Goal: Find specific page/section: Find specific page/section

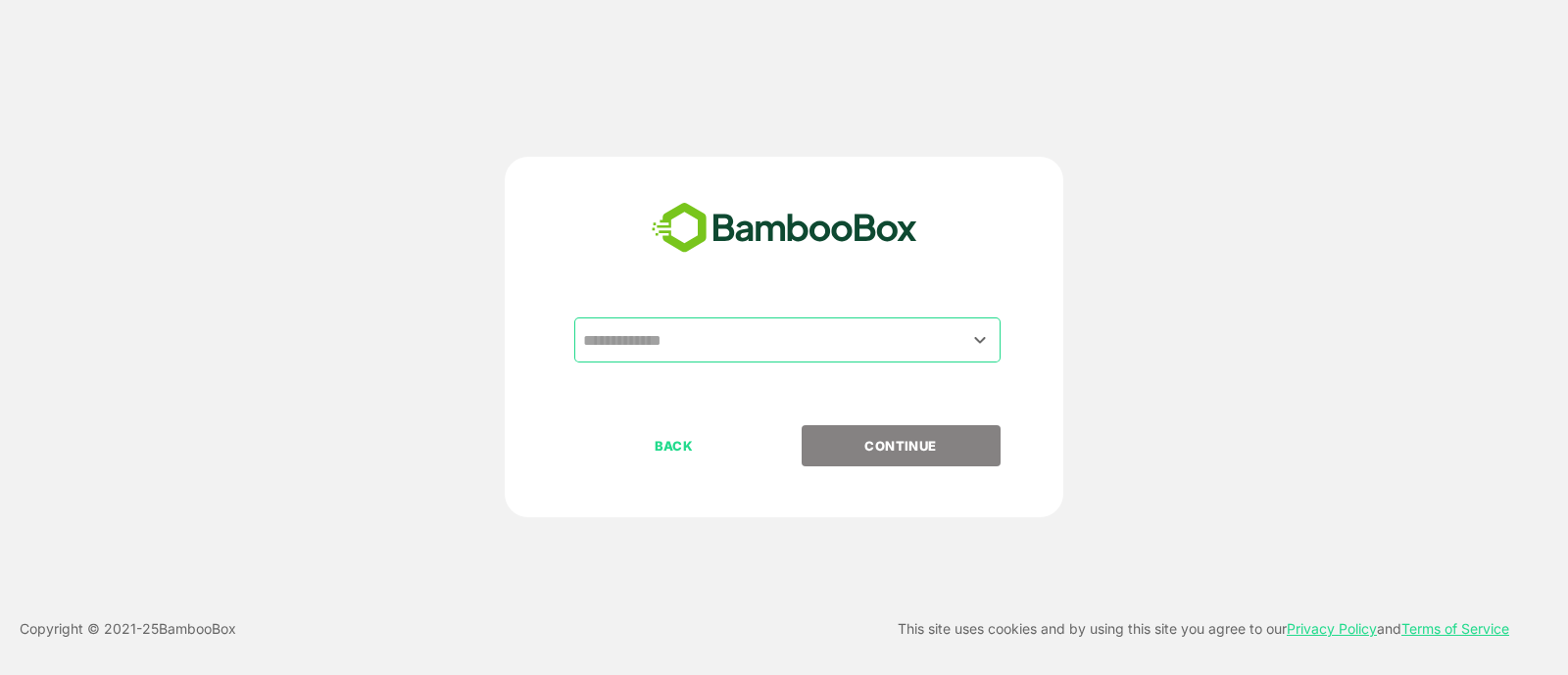
click at [682, 331] on input "text" at bounding box center [787, 340] width 418 height 38
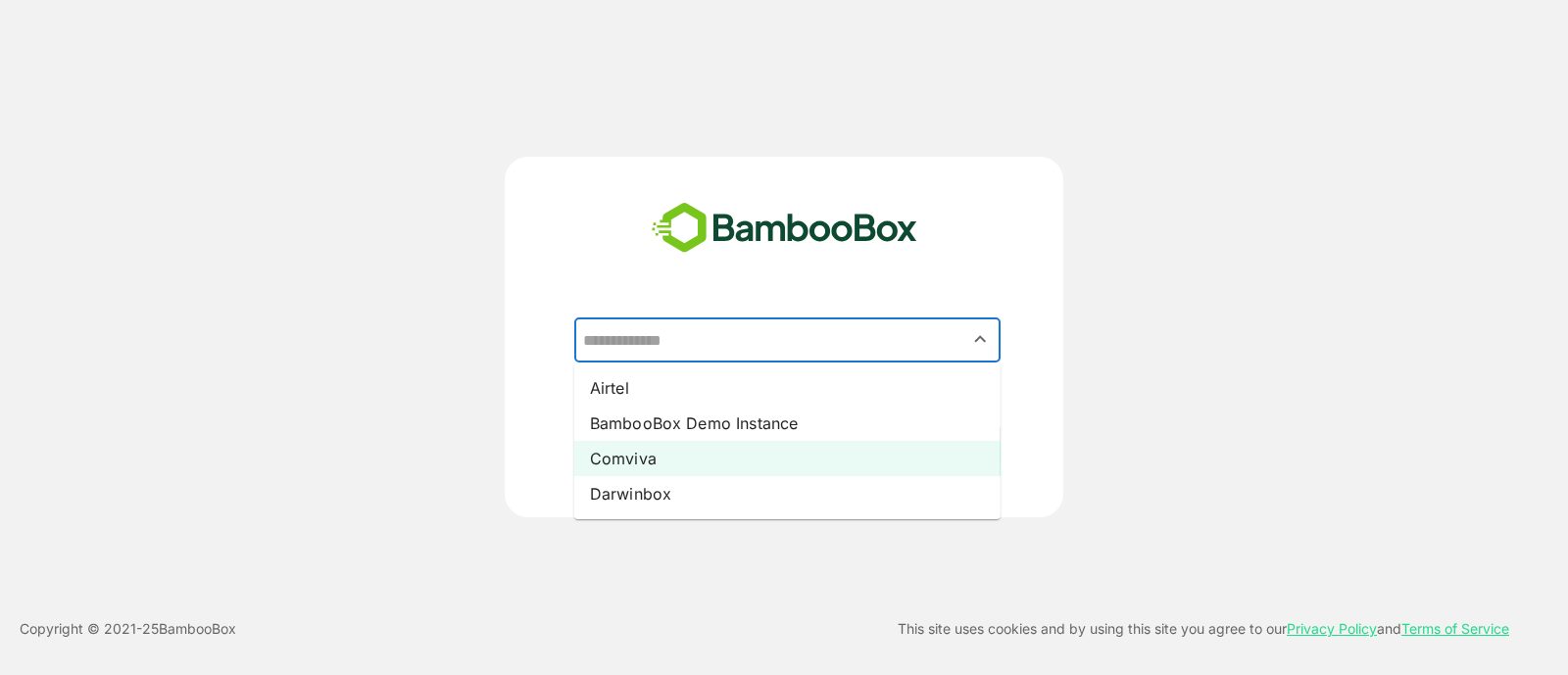
click at [643, 463] on li "Comviva" at bounding box center [787, 459] width 426 height 36
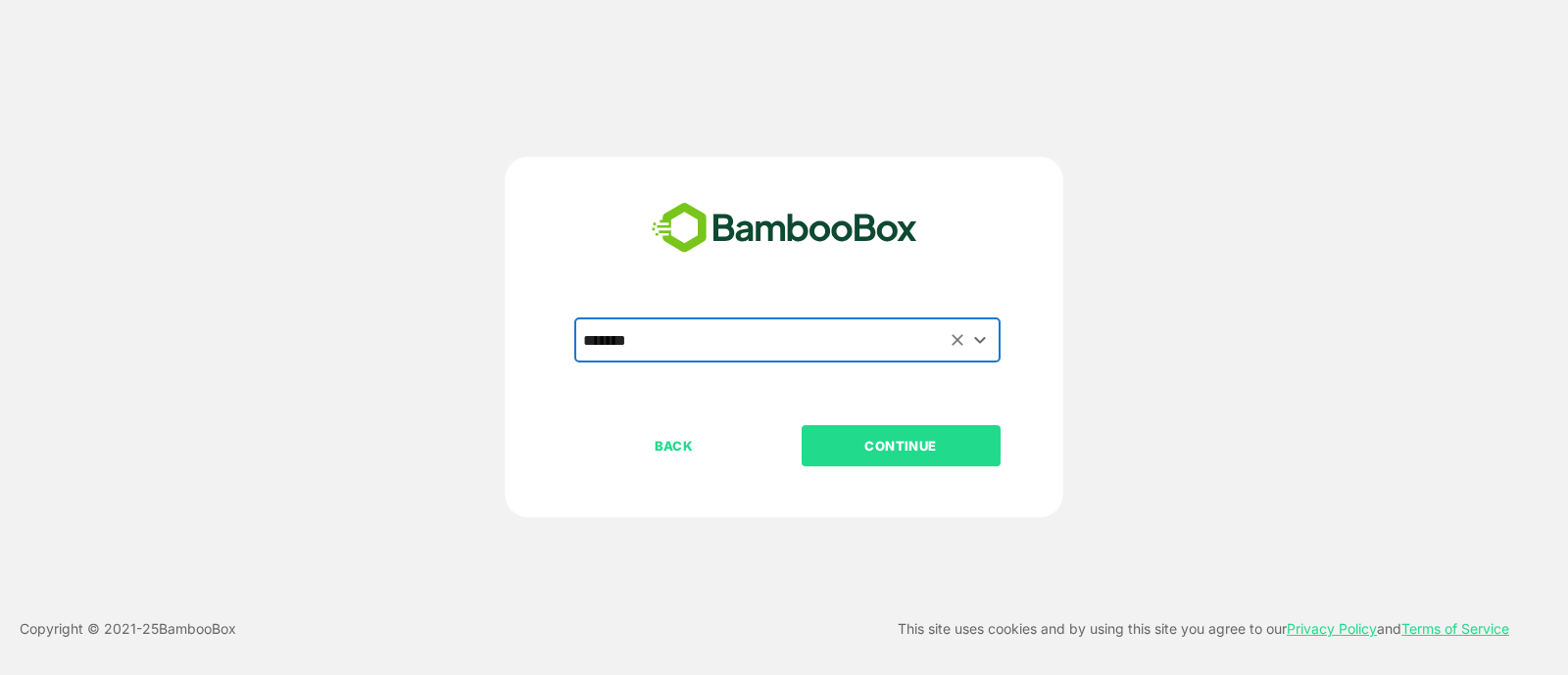
type input "*******"
click at [946, 435] on p "CONTINUE" at bounding box center [901, 446] width 196 height 22
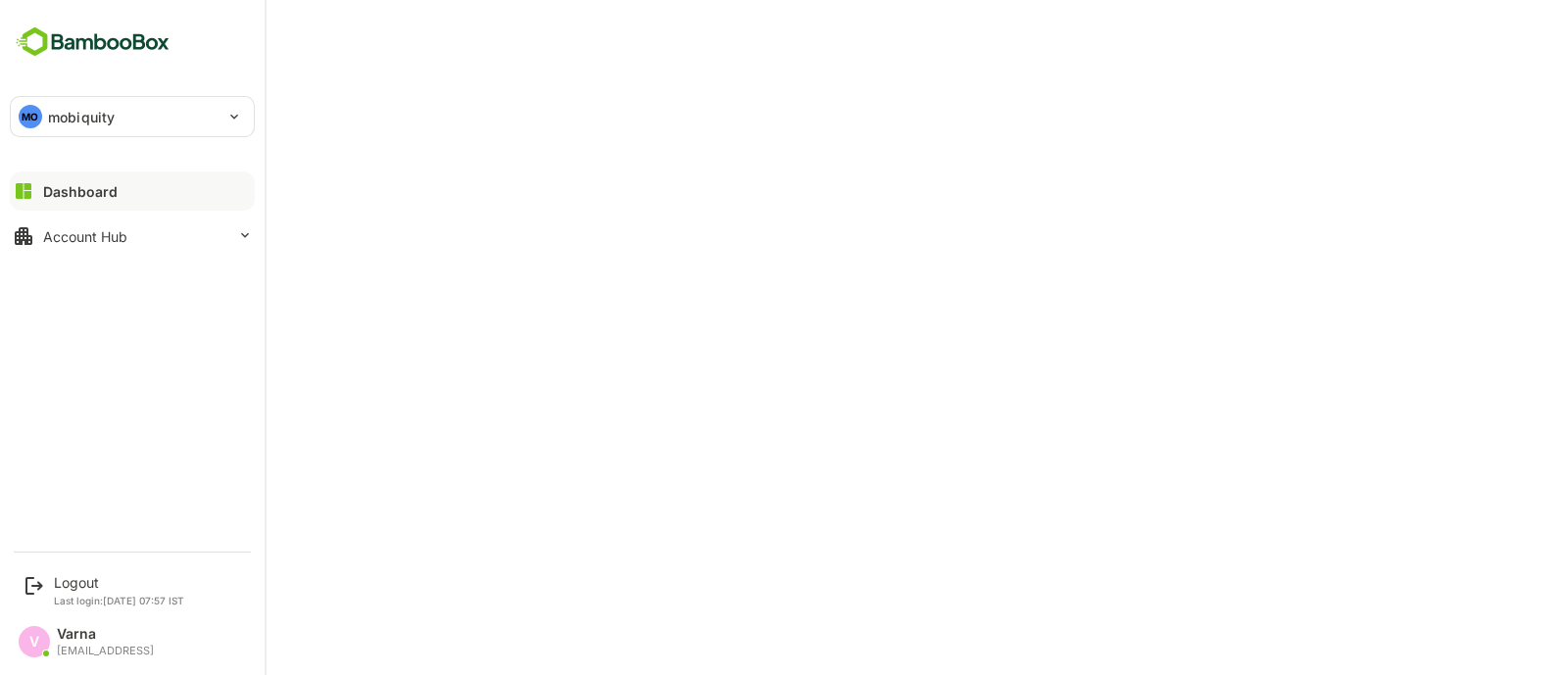
click at [80, 188] on div "Dashboard" at bounding box center [80, 191] width 74 height 17
click at [114, 224] on button "Account Hub" at bounding box center [132, 236] width 245 height 40
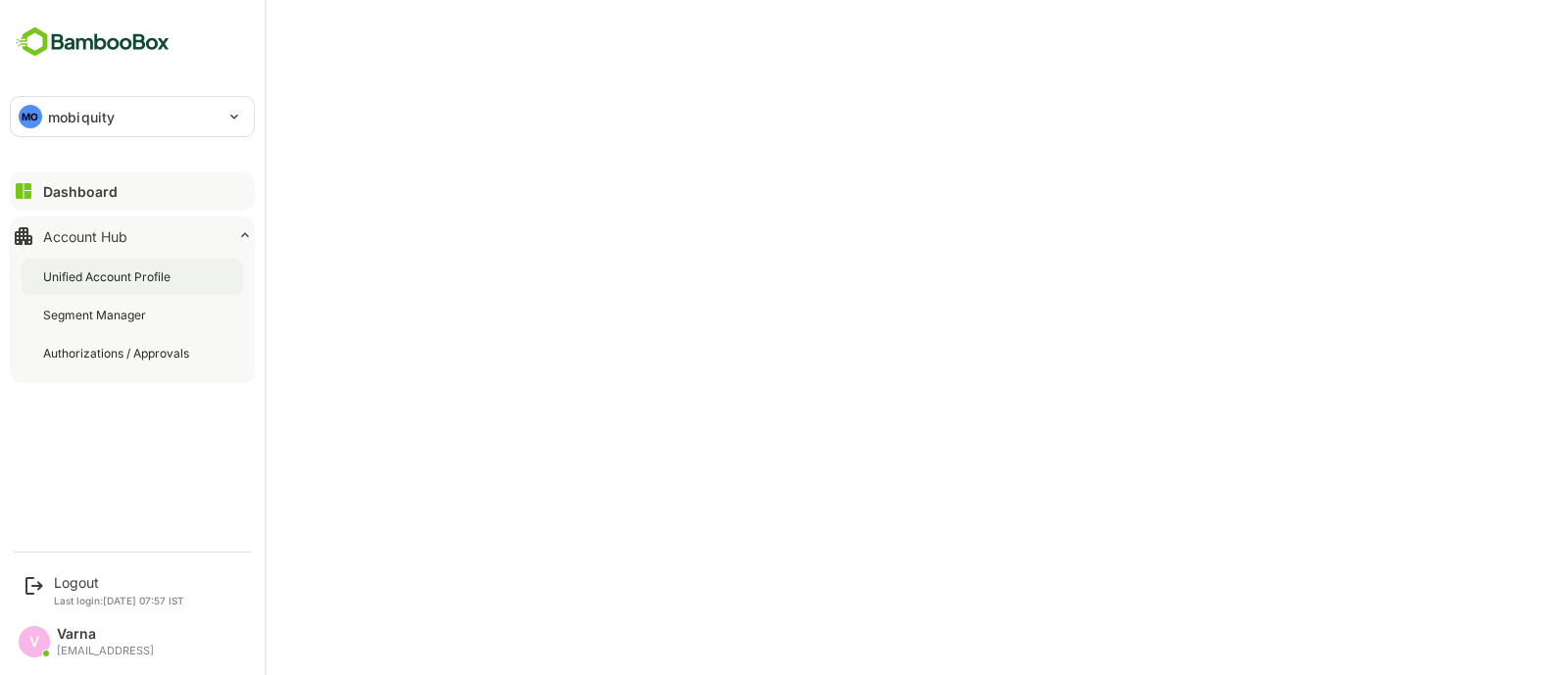
click at [118, 265] on div "Unified Account Profile" at bounding box center [132, 277] width 221 height 37
